Goal: Transaction & Acquisition: Obtain resource

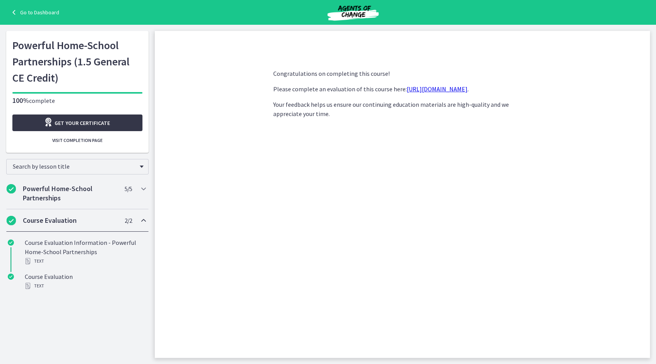
click at [95, 122] on span "Get your certificate" at bounding box center [82, 122] width 55 height 9
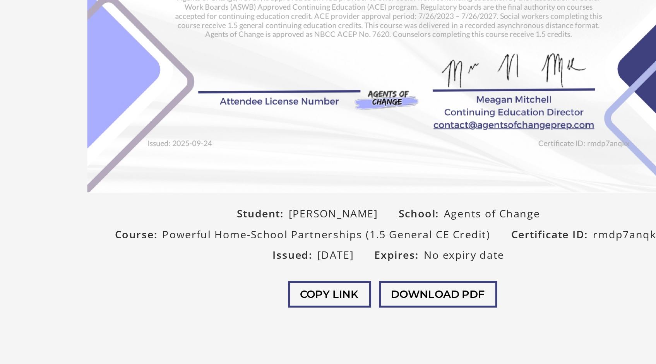
scroll to position [86, 0]
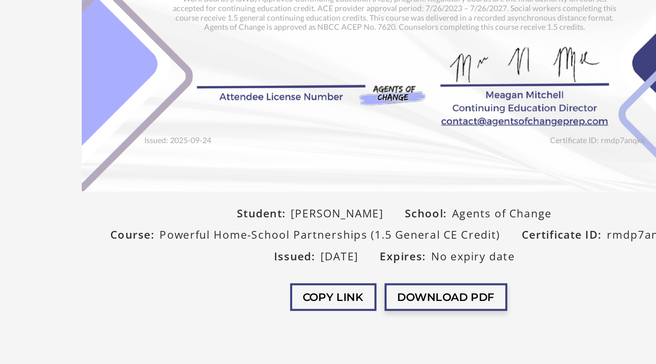
click at [356, 263] on button "Download PDF" at bounding box center [357, 264] width 70 height 16
